Goal: Ask a question

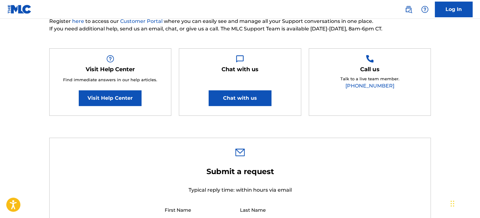
scroll to position [94, 0]
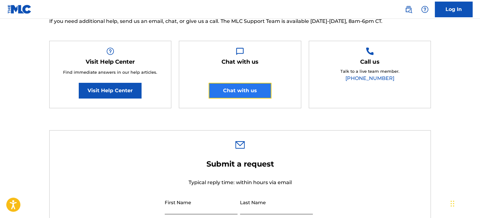
click at [242, 94] on button "Chat with us" at bounding box center [240, 91] width 63 height 16
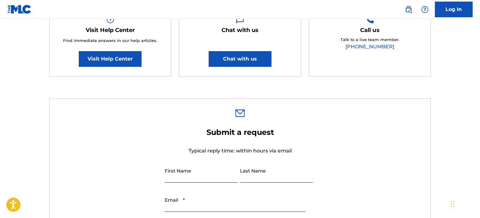
scroll to position [157, 0]
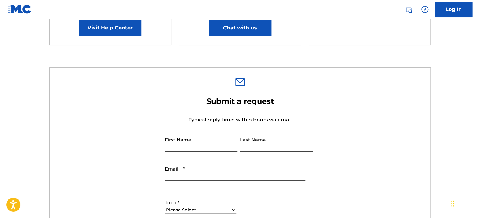
click at [196, 143] on input "First Name" at bounding box center [201, 143] width 73 height 18
type input "[PERSON_NAME]"
click at [265, 145] on input "Last Name" at bounding box center [276, 143] width 73 height 18
type input "[PERSON_NAME]"
click at [177, 174] on input "Email *" at bounding box center [235, 172] width 140 height 18
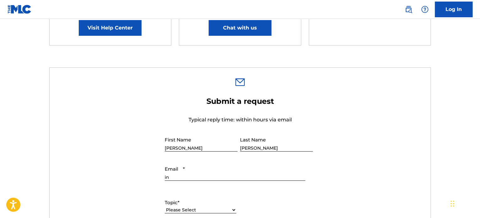
type input "i"
type input "ì"
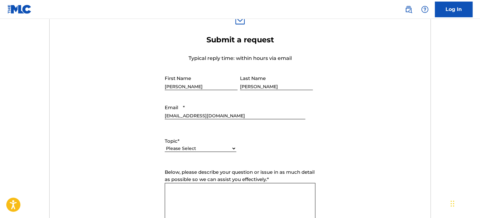
scroll to position [219, 0]
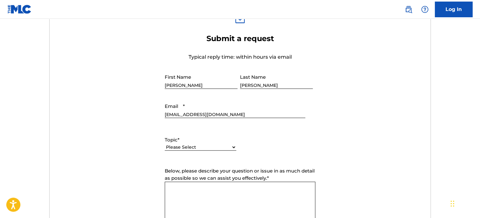
type input "[EMAIL_ADDRESS][DOMAIN_NAME]"
click at [190, 148] on select "Please Select I need help with my account I need help with managing my catalog …" at bounding box center [200, 147] width 71 height 7
select select "I need help with my account"
click at [165, 144] on select "Please Select I need help with my account I need help with managing my catalog …" at bounding box center [200, 147] width 71 height 7
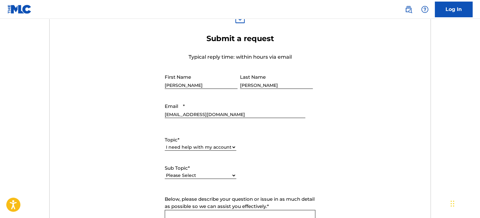
scroll to position [251, 0]
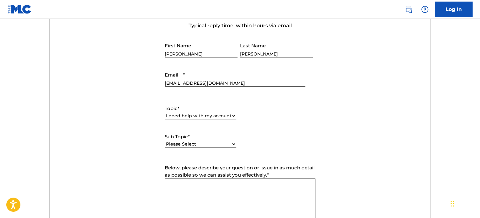
click at [198, 145] on select "Please Select I need help with my user account I can't log in to my user accoun…" at bounding box center [200, 144] width 71 height 7
select select "I was not verified as a user"
click at [165, 141] on select "Please Select I need help with my user account I can't log in to my user accoun…" at bounding box center [200, 144] width 71 height 7
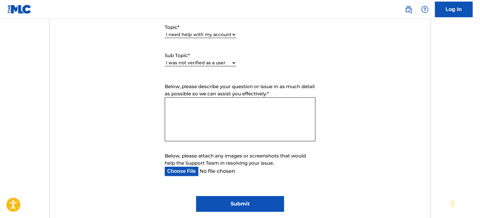
scroll to position [345, 0]
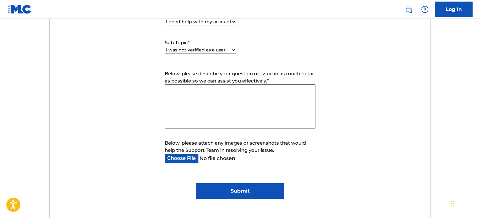
click at [201, 110] on textarea "Below, please describe your question or issue in as much detail as possible so …" at bounding box center [240, 106] width 151 height 44
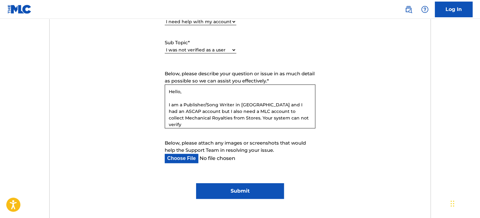
drag, startPoint x: 247, startPoint y: 119, endPoint x: 278, endPoint y: 119, distance: 31.0
click at [278, 119] on textarea "Hello, I am a Publisher/Song Writer in [GEOGRAPHIC_DATA] and I had an ASCAP acc…" at bounding box center [240, 106] width 151 height 44
paste textarea "KYC check is not currently supported for your region."
click at [266, 119] on textarea "Hello, I am a Publisher/Song Writer in [GEOGRAPHIC_DATA] and I had an ASCAP acc…" at bounding box center [240, 106] width 151 height 44
click at [197, 124] on textarea "Hello, I am a Publisher/Song Writer in [GEOGRAPHIC_DATA] and I had an ASCAP acc…" at bounding box center [240, 106] width 151 height 44
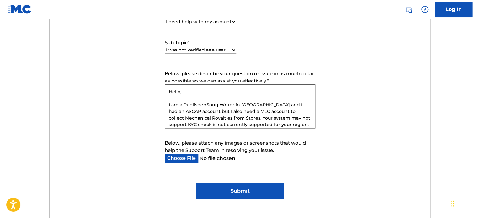
click at [210, 125] on textarea "Hello, I am a Publisher/Song Writer in [GEOGRAPHIC_DATA] and I had an ASCAP acc…" at bounding box center [240, 106] width 151 height 44
click at [264, 118] on textarea "Hello, I am a Publisher/Song Writer in [GEOGRAPHIC_DATA] and I had an ASCAP acc…" at bounding box center [240, 106] width 151 height 44
paste textarea "currently"
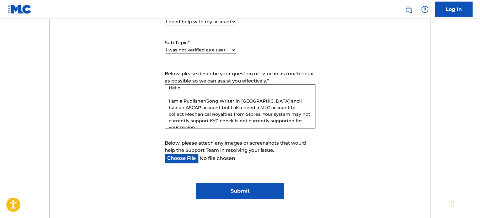
drag, startPoint x: 193, startPoint y: 125, endPoint x: 251, endPoint y: 124, distance: 58.0
click at [251, 124] on textarea "Hello, I am a Publisher/Song Writer in [GEOGRAPHIC_DATA] and I had an ASCAP acc…" at bounding box center [240, 106] width 151 height 44
click at [206, 120] on textarea "Hello, I am a Publisher/Song Writer in [GEOGRAPHIC_DATA] and I had an ASCAP acc…" at bounding box center [240, 106] width 151 height 44
click at [230, 123] on textarea "Hello, I am a Publisher/Song Writer in [GEOGRAPHIC_DATA] and I had an ASCAP acc…" at bounding box center [240, 106] width 151 height 44
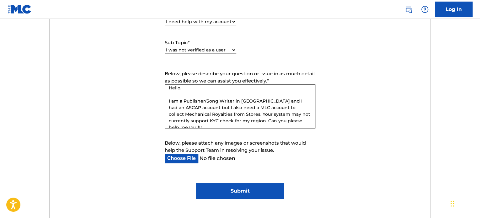
drag, startPoint x: 279, startPoint y: 122, endPoint x: 301, endPoint y: 122, distance: 21.9
click at [301, 122] on textarea "Hello, I am a Publisher/Song Writer in [GEOGRAPHIC_DATA] and I had an ASCAP acc…" at bounding box center [240, 106] width 151 height 44
paste textarea "manual verification"
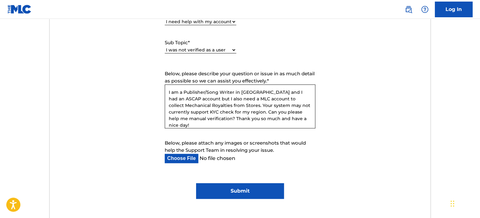
scroll to position [19, 0]
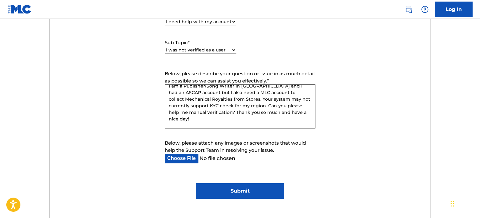
click at [197, 112] on textarea "Hello, I am a Publisher/Song Writer in [GEOGRAPHIC_DATA] and I had an ASCAP acc…" at bounding box center [240, 106] width 151 height 44
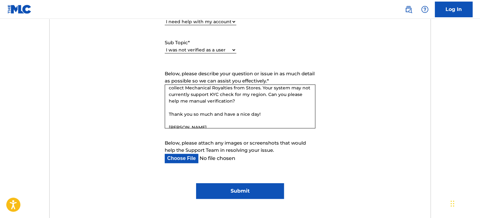
scroll to position [36, 0]
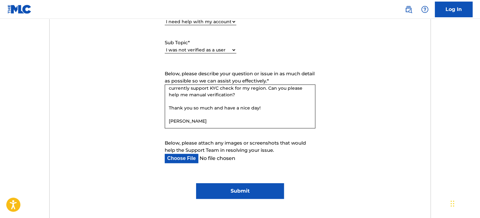
click at [191, 119] on textarea "Hello, I am a Publisher/Song Writer in [GEOGRAPHIC_DATA] and I had an ASCAP acc…" at bounding box center [240, 106] width 151 height 44
click at [214, 124] on textarea "Hello, I am a Publisher/Song Writer in [GEOGRAPHIC_DATA] and I had an ASCAP acc…" at bounding box center [240, 106] width 151 height 44
paste textarea ", and I already have an ASCAP account, but I also need an MLC account to collec…"
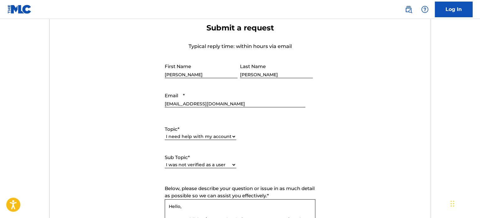
scroll to position [219, 0]
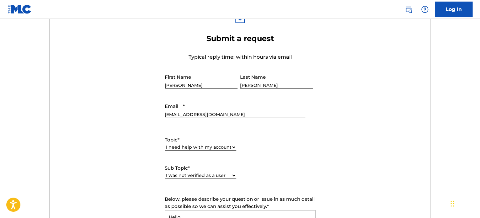
type textarea "Hello, I am a Publisher/Song Writer in [GEOGRAPHIC_DATA], and I already have an…"
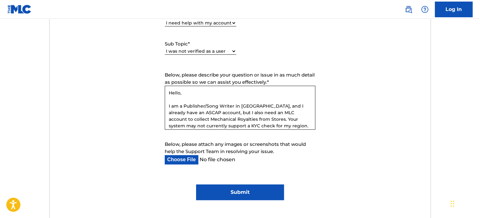
scroll to position [376, 0]
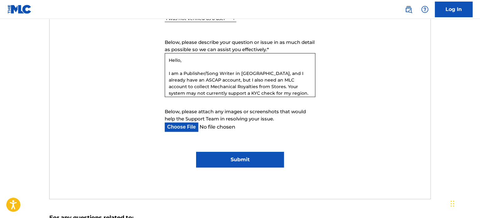
click at [230, 160] on input "Submit" at bounding box center [239, 160] width 87 height 16
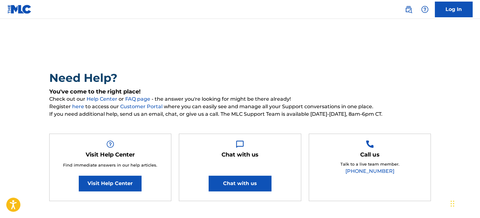
scroll to position [0, 0]
